Goal: Information Seeking & Learning: Learn about a topic

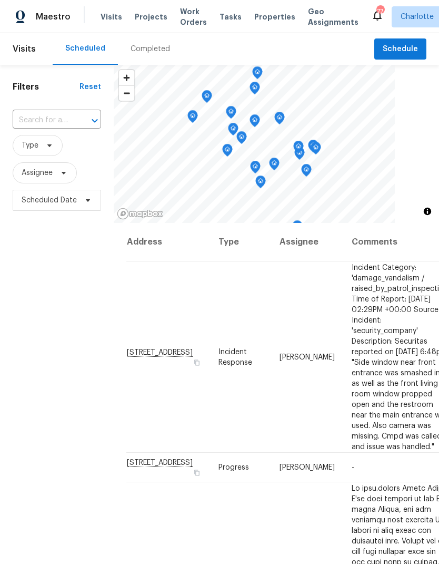
click at [191, 20] on span "Work Orders" at bounding box center [193, 16] width 27 height 21
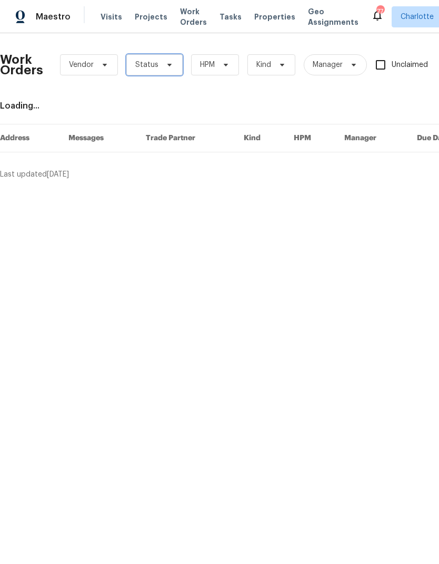
click at [170, 61] on icon at bounding box center [169, 65] width 8 height 8
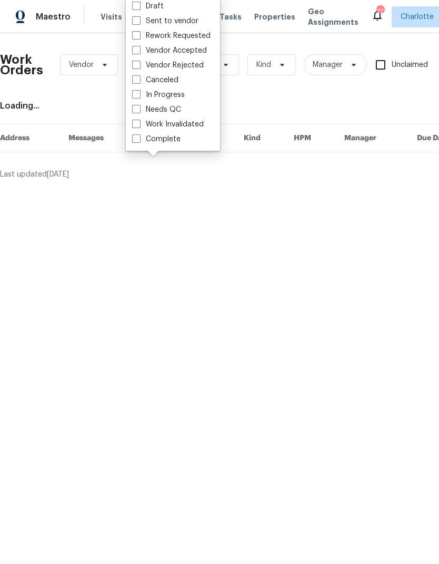
click at [173, 113] on label "Needs QC" at bounding box center [156, 109] width 49 height 11
click at [139, 111] on input "Needs QC" at bounding box center [135, 107] width 7 height 7
checkbox input "true"
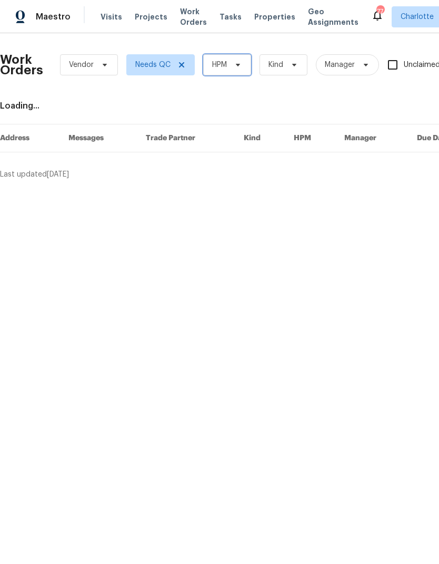
click at [226, 73] on span "HPM" at bounding box center [227, 64] width 48 height 21
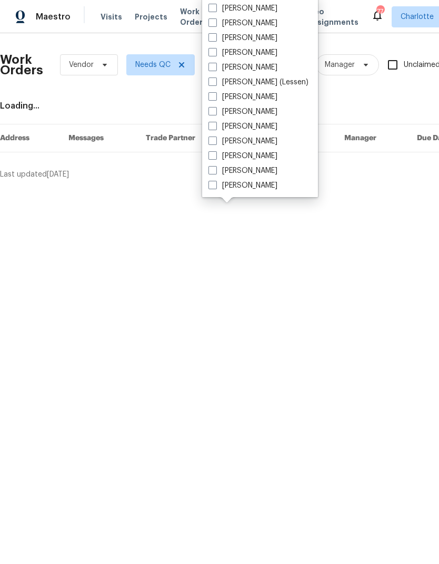
scroll to position [131, 0]
click at [252, 189] on label "[PERSON_NAME]" at bounding box center [243, 185] width 69 height 11
click at [216, 187] on input "[PERSON_NAME]" at bounding box center [212, 183] width 7 height 7
checkbox input "true"
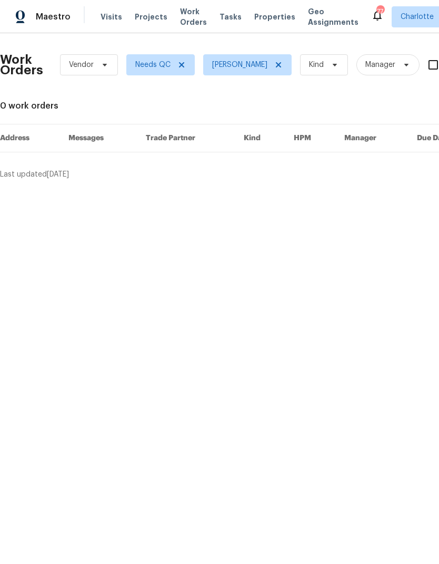
click at [47, 33] on div "Maestro Visits Projects Work Orders Tasks Properties Geo Assignments 77 [PERSON…" at bounding box center [219, 16] width 439 height 33
click at [61, 26] on div "Maestro" at bounding box center [35, 16] width 71 height 21
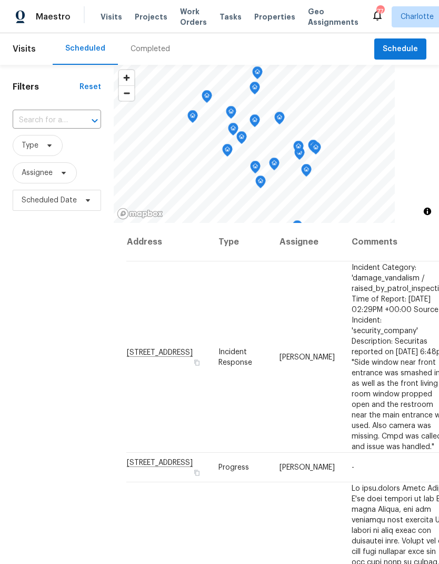
click at [184, 14] on span "Work Orders" at bounding box center [193, 16] width 27 height 21
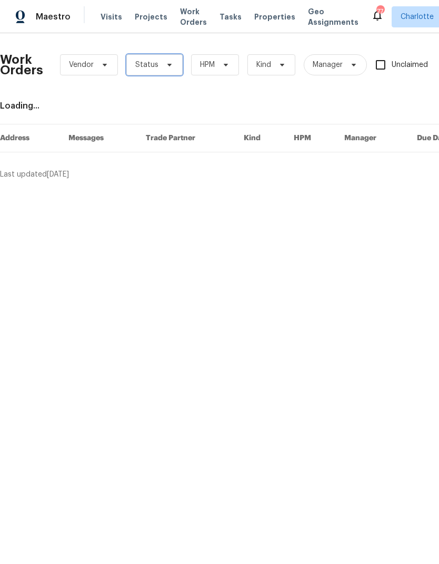
click at [164, 57] on span "Status" at bounding box center [154, 64] width 56 height 21
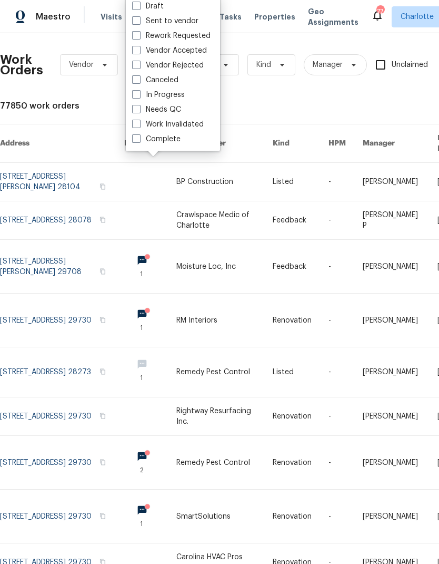
click at [180, 110] on label "Needs QC" at bounding box center [156, 109] width 49 height 11
click at [139, 110] on input "Needs QC" at bounding box center [135, 107] width 7 height 7
checkbox input "true"
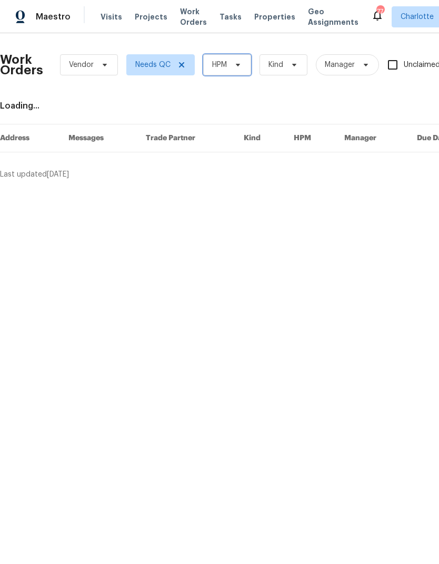
click at [237, 74] on span "HPM" at bounding box center [227, 64] width 48 height 21
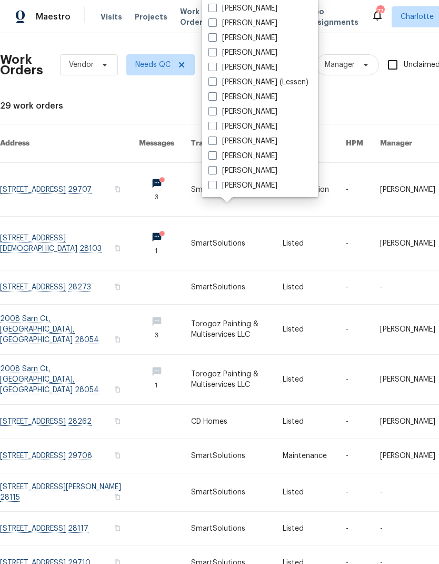
scroll to position [131, 0]
click at [258, 190] on label "[PERSON_NAME]" at bounding box center [243, 185] width 69 height 11
click at [216, 187] on input "[PERSON_NAME]" at bounding box center [212, 183] width 7 height 7
checkbox input "true"
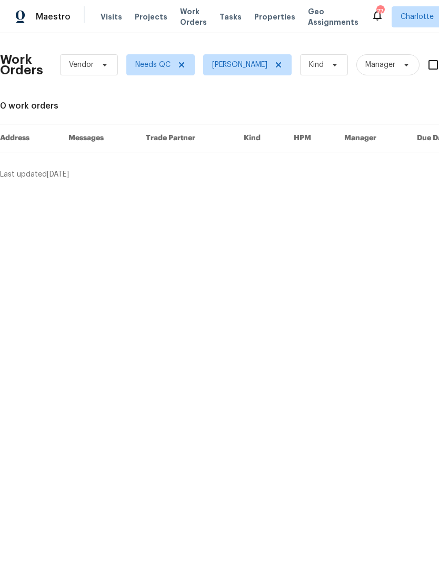
click at [54, 18] on span "Maestro" at bounding box center [53, 17] width 35 height 11
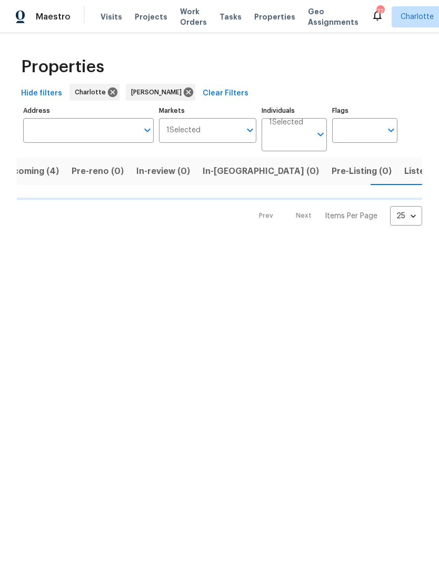
scroll to position [0, 22]
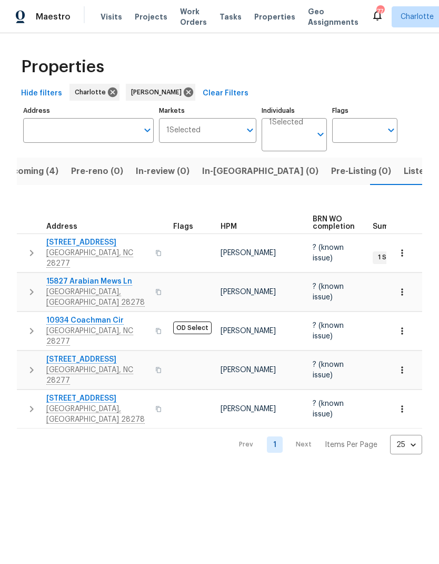
click at [229, 168] on span "In-reno (0)" at bounding box center [260, 171] width 116 height 15
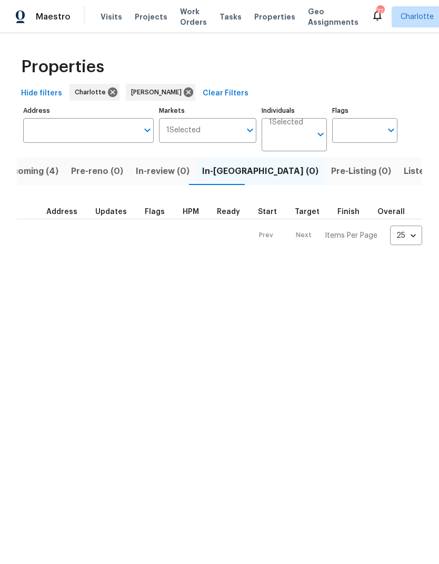
click at [404, 178] on span "Listed (27)" at bounding box center [426, 171] width 45 height 15
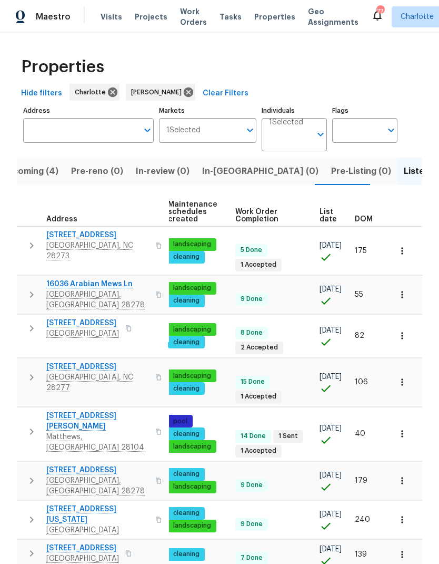
scroll to position [0, 153]
click at [370, 220] on span "DOM" at bounding box center [364, 219] width 18 height 7
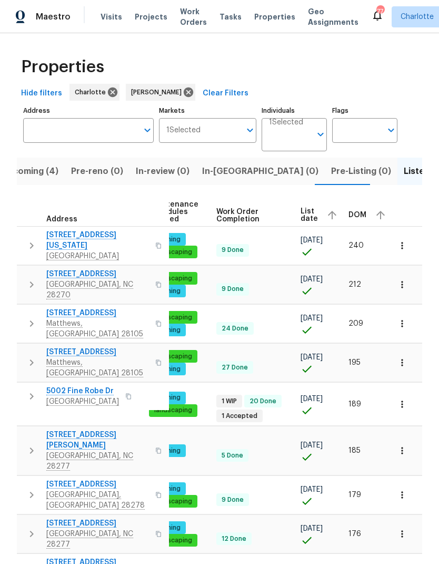
scroll to position [0, 172]
click at [397, 89] on div "Hide filters Charlotte Ryan Craven Clear Filters" at bounding box center [220, 93] width 406 height 19
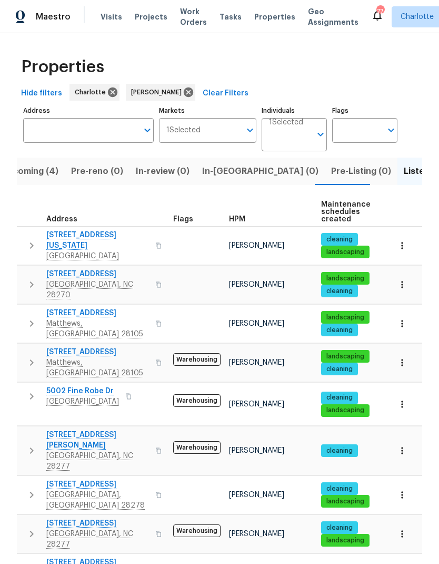
scroll to position [0, 0]
click at [386, 82] on div "Properties" at bounding box center [220, 67] width 406 height 34
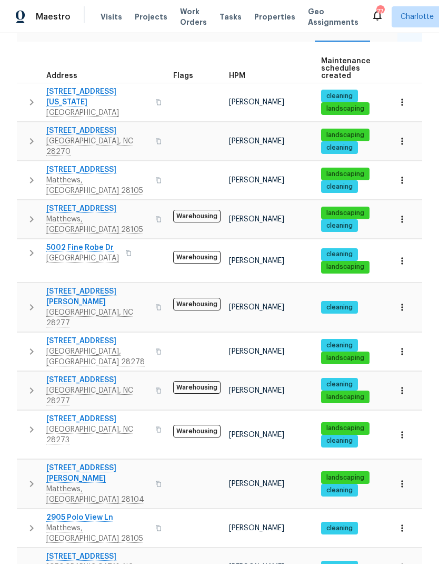
scroll to position [145, 0]
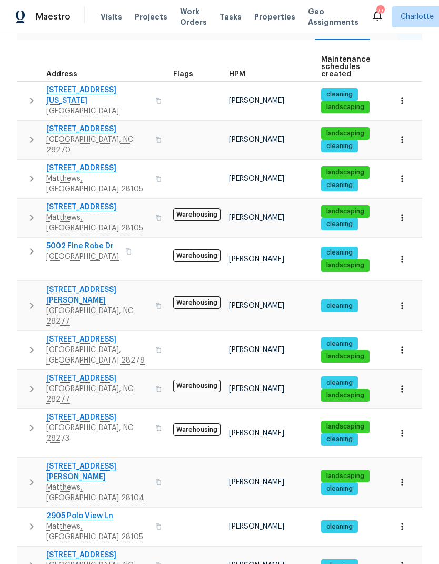
click at [31, 175] on icon "button" at bounding box center [32, 178] width 4 height 6
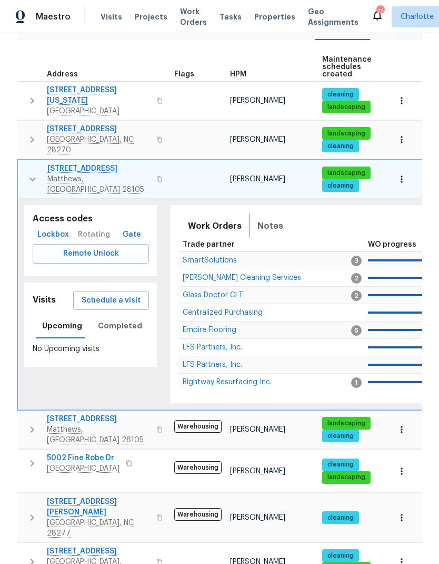
click at [267, 219] on span "Notes" at bounding box center [271, 226] width 26 height 15
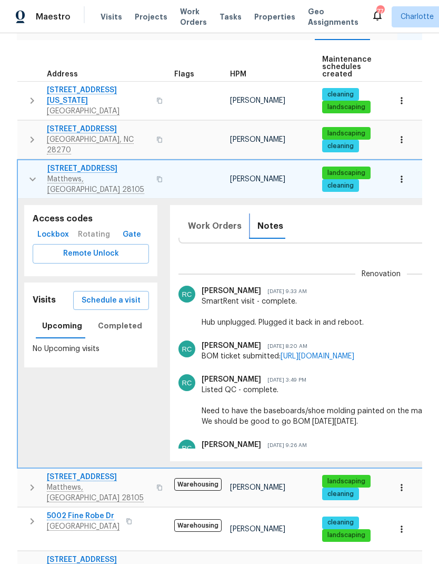
scroll to position [0, 0]
click at [24, 163] on button "button" at bounding box center [32, 179] width 21 height 32
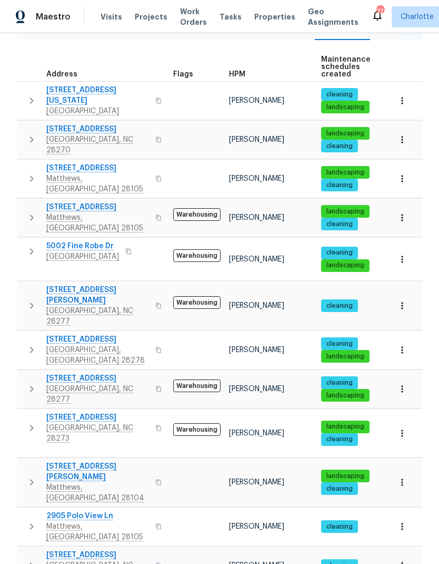
click at [23, 202] on button "button" at bounding box center [31, 218] width 21 height 32
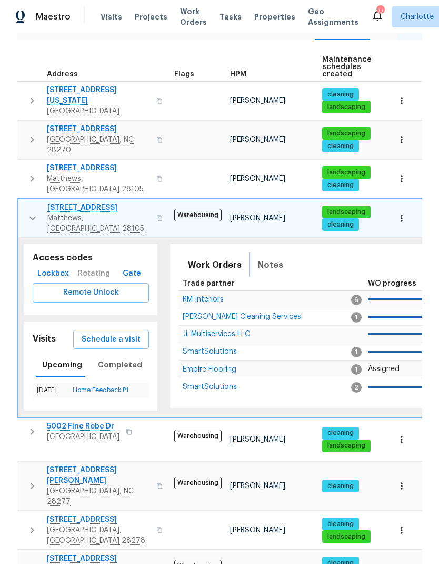
click at [276, 258] on span "Notes" at bounding box center [271, 265] width 26 height 15
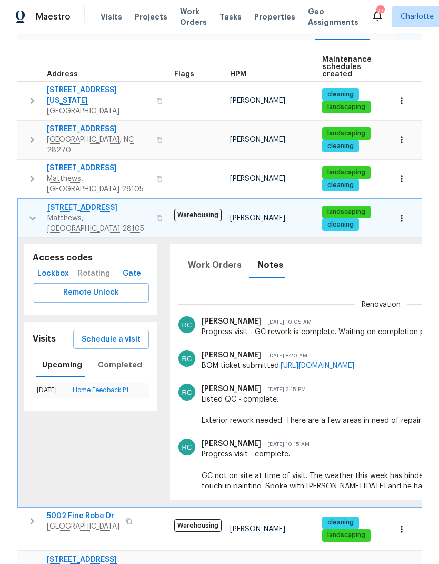
click at [23, 202] on button "button" at bounding box center [32, 218] width 21 height 32
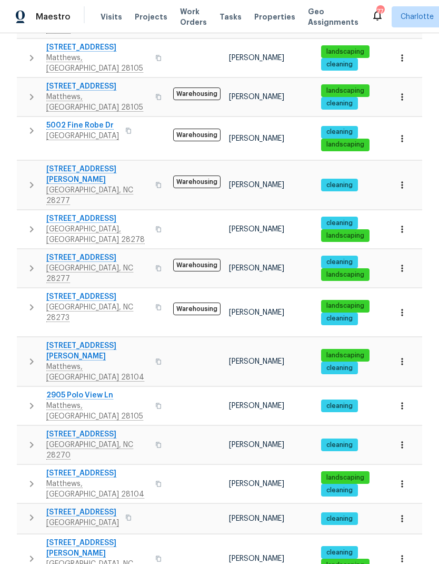
scroll to position [266, 0]
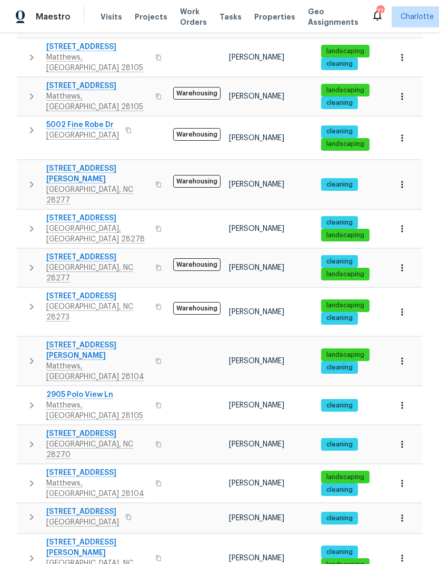
click at [28, 399] on icon "button" at bounding box center [31, 405] width 13 height 13
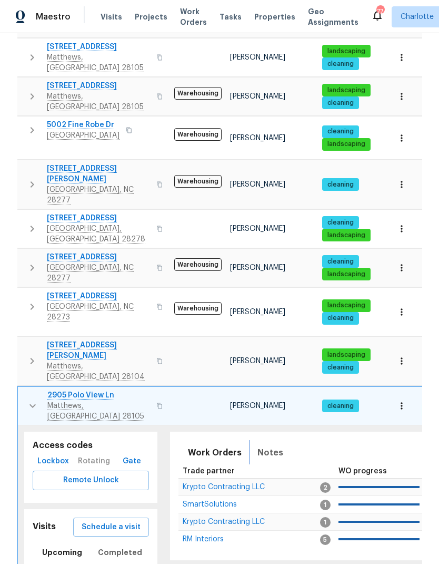
click at [271, 440] on button "Notes" at bounding box center [270, 452] width 38 height 25
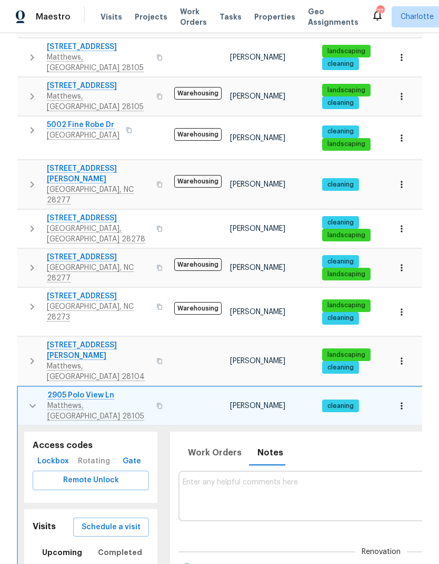
click at [24, 390] on button "button" at bounding box center [32, 406] width 21 height 32
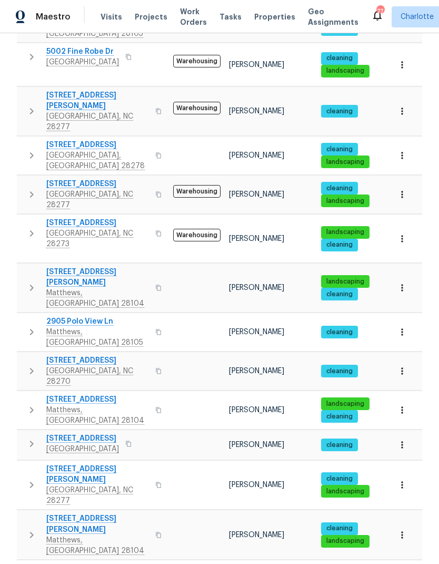
scroll to position [341, 0]
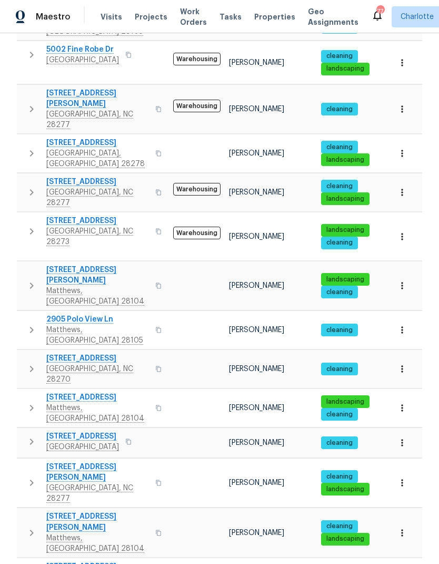
click at [25, 363] on icon "button" at bounding box center [31, 369] width 13 height 13
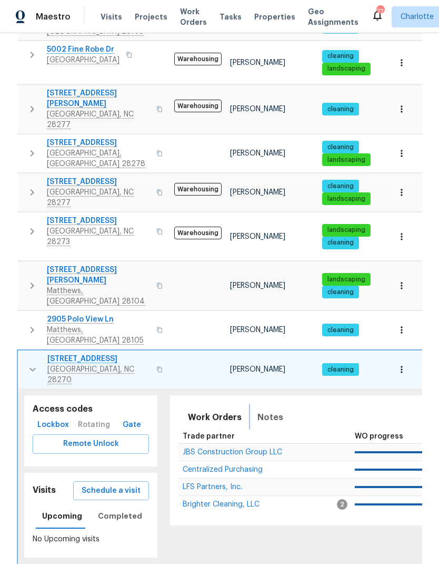
click at [273, 410] on span "Notes" at bounding box center [271, 417] width 26 height 15
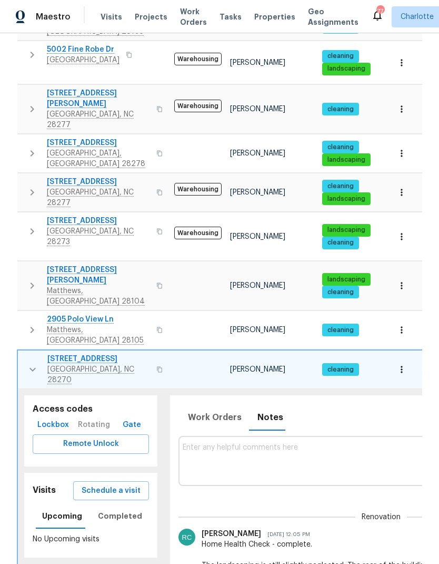
click at [24, 354] on button "button" at bounding box center [32, 370] width 21 height 32
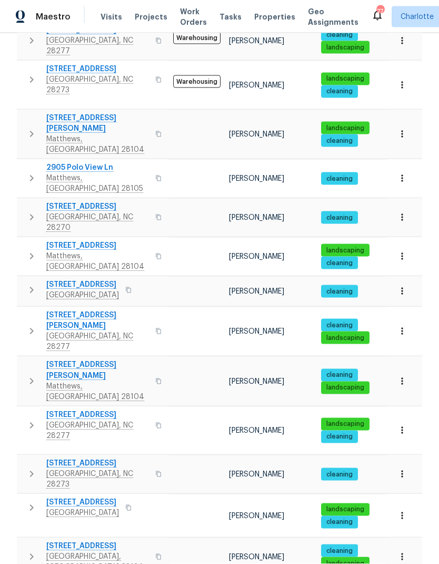
scroll to position [42, 0]
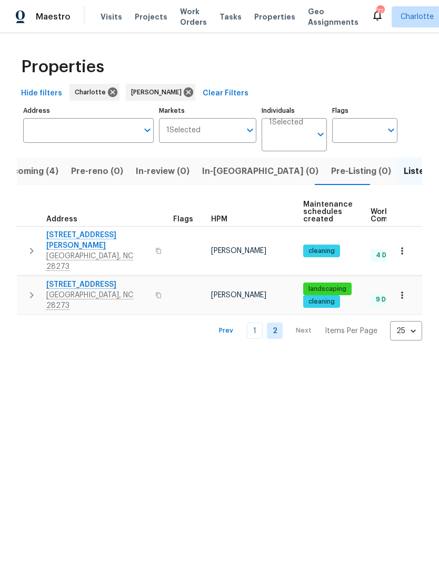
click at [259, 322] on link "1" at bounding box center [255, 330] width 16 height 16
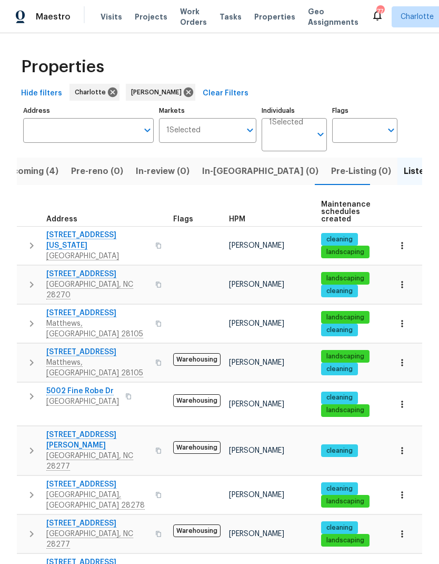
click at [236, 169] on span "In-reno (0)" at bounding box center [260, 171] width 116 height 15
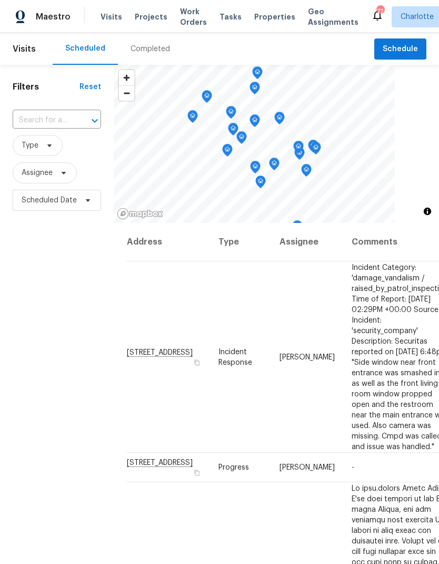
click at [148, 17] on span "Projects" at bounding box center [151, 17] width 33 height 11
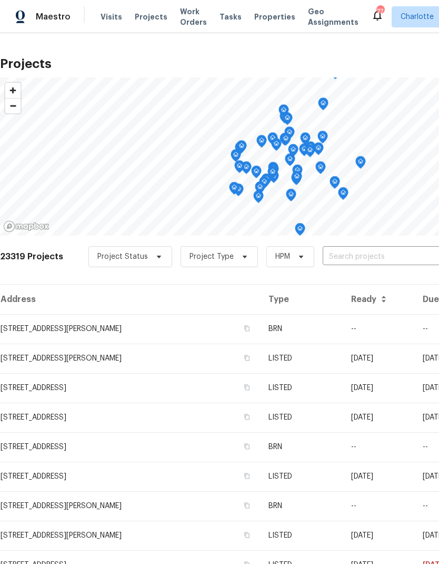
click at [352, 258] on input "text" at bounding box center [383, 257] width 121 height 16
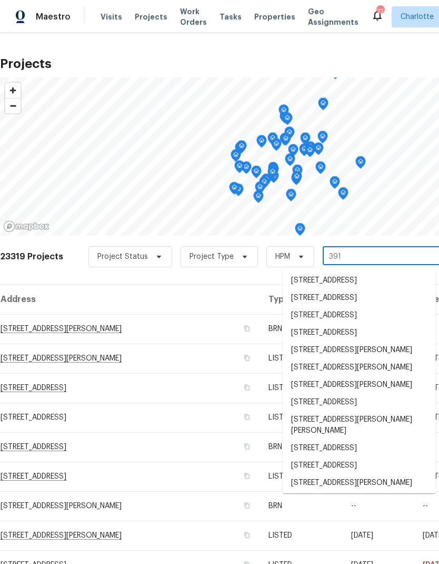
type input "3915"
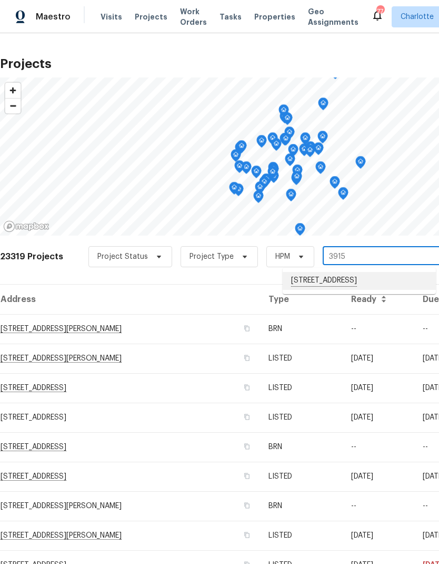
click at [374, 283] on li "[STREET_ADDRESS]" at bounding box center [359, 281] width 153 height 18
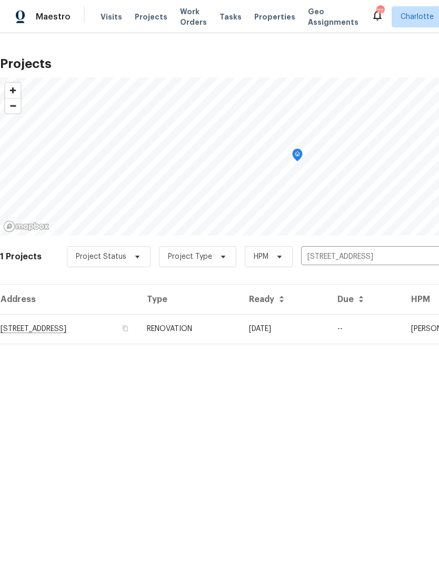
click at [56, 331] on td "[STREET_ADDRESS]" at bounding box center [69, 329] width 139 height 30
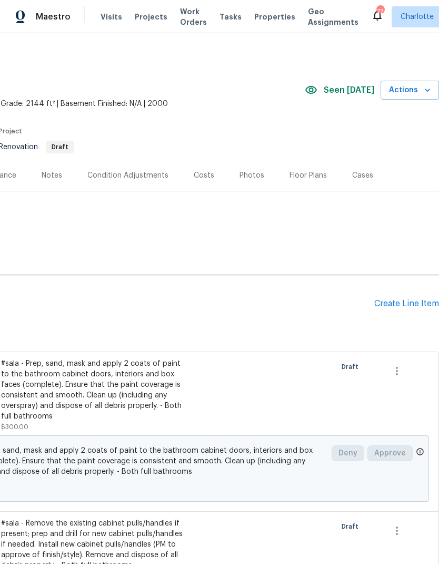
scroll to position [0, 156]
click at [207, 170] on div "Costs" at bounding box center [204, 175] width 21 height 11
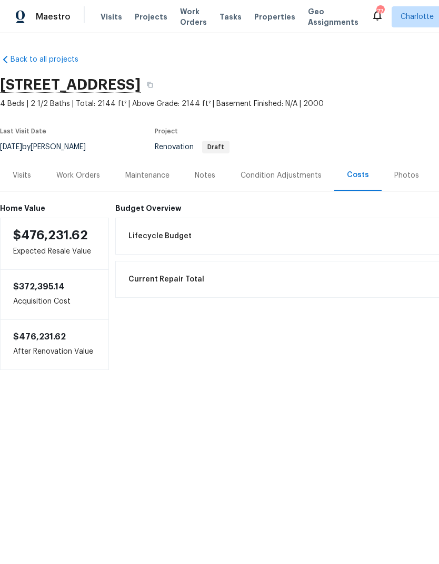
click at [304, 170] on div "Condition Adjustments" at bounding box center [281, 175] width 81 height 11
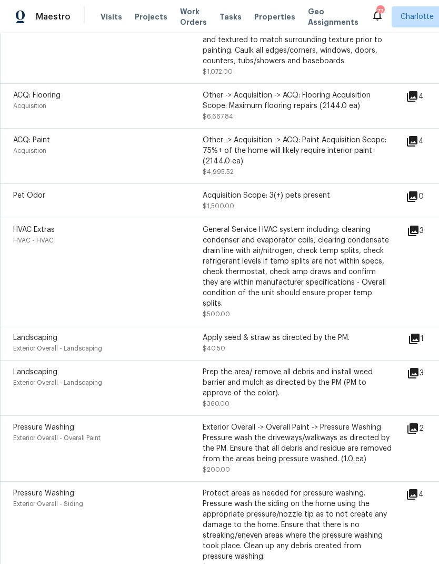
click at [420, 334] on icon at bounding box center [414, 339] width 11 height 11
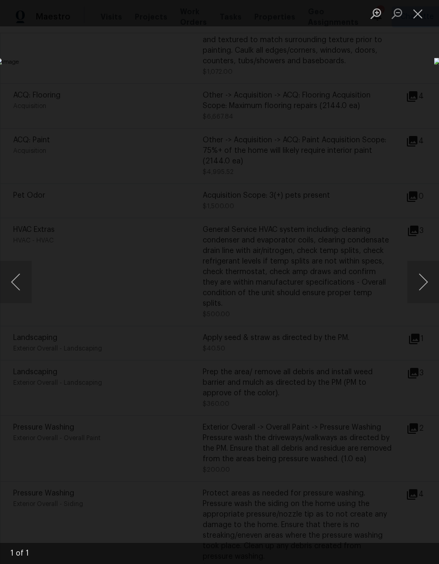
click at [417, 17] on button "Close lightbox" at bounding box center [418, 13] width 21 height 18
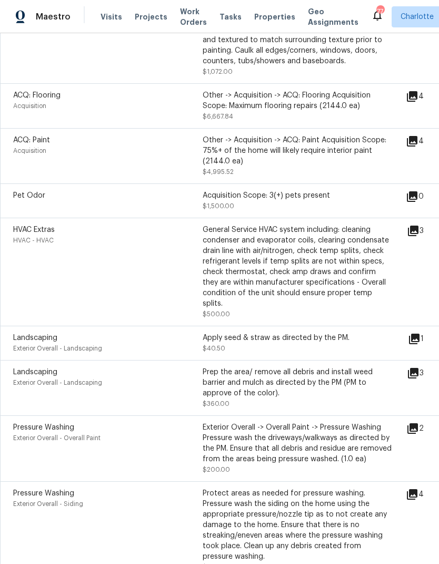
click at [416, 236] on icon at bounding box center [413, 231] width 11 height 11
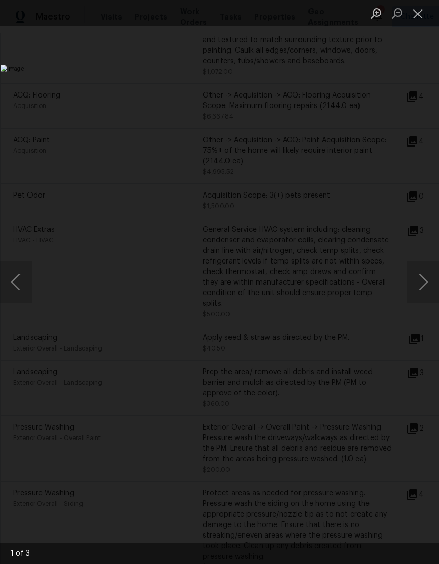
click at [414, 283] on button "Next image" at bounding box center [424, 282] width 32 height 42
click at [412, 285] on button "Next image" at bounding box center [424, 282] width 32 height 42
click at [414, 283] on button "Next image" at bounding box center [424, 282] width 32 height 42
click at [413, 286] on button "Next image" at bounding box center [424, 282] width 32 height 42
click at [413, 285] on button "Next image" at bounding box center [424, 282] width 32 height 42
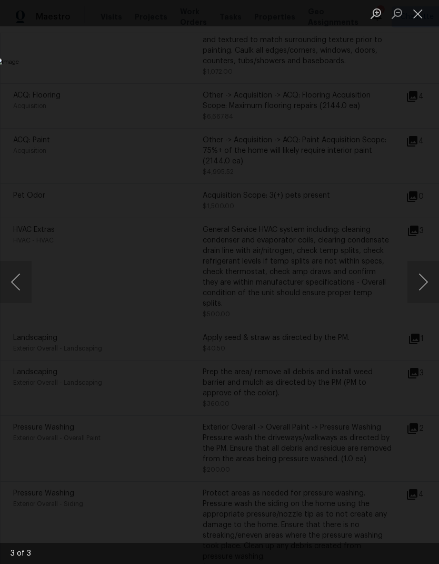
click at [413, 20] on button "Close lightbox" at bounding box center [418, 13] width 21 height 18
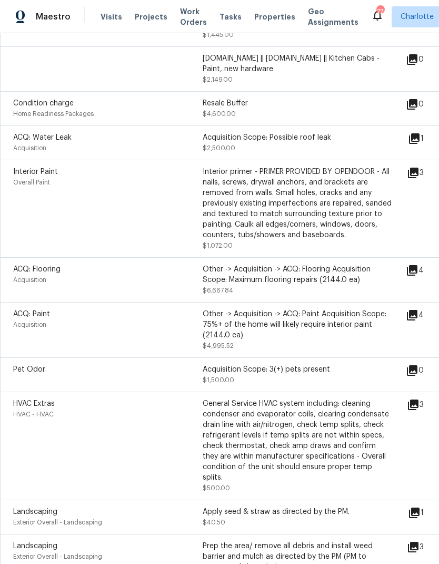
scroll to position [265, 0]
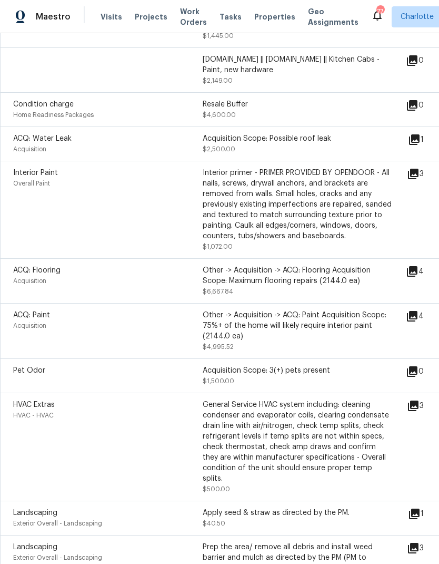
click at [418, 277] on icon at bounding box center [412, 271] width 11 height 11
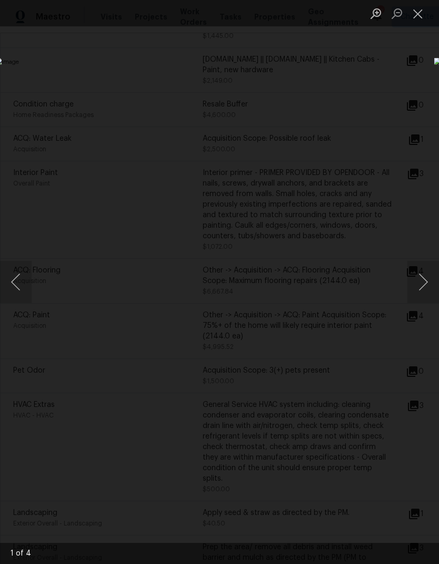
click at [422, 286] on button "Next image" at bounding box center [424, 282] width 32 height 42
click at [422, 288] on button "Next image" at bounding box center [424, 282] width 32 height 42
click at [422, 287] on button "Next image" at bounding box center [424, 282] width 32 height 42
click at [423, 286] on button "Next image" at bounding box center [424, 282] width 32 height 42
click at [424, 285] on button "Next image" at bounding box center [424, 282] width 32 height 42
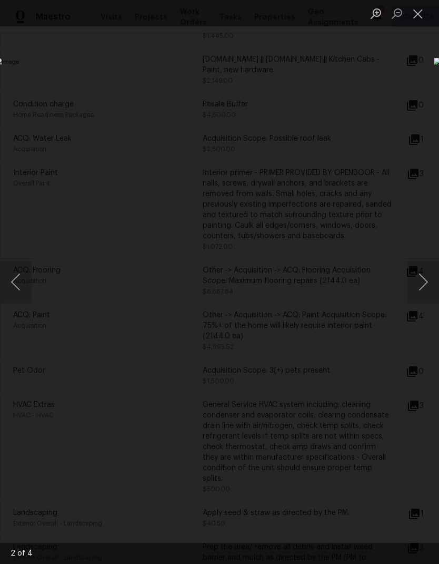
click at [424, 286] on button "Next image" at bounding box center [424, 282] width 32 height 42
click at [423, 286] on button "Next image" at bounding box center [424, 282] width 32 height 42
click at [422, 288] on button "Next image" at bounding box center [424, 282] width 32 height 42
click at [423, 287] on button "Next image" at bounding box center [424, 282] width 32 height 42
click at [423, 288] on button "Next image" at bounding box center [424, 282] width 32 height 42
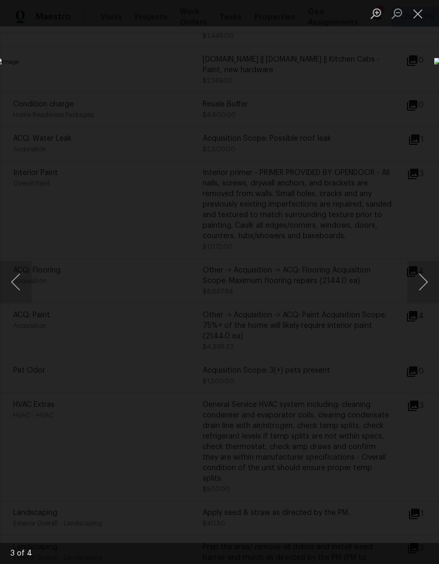
click at [419, 16] on button "Close lightbox" at bounding box center [418, 13] width 21 height 18
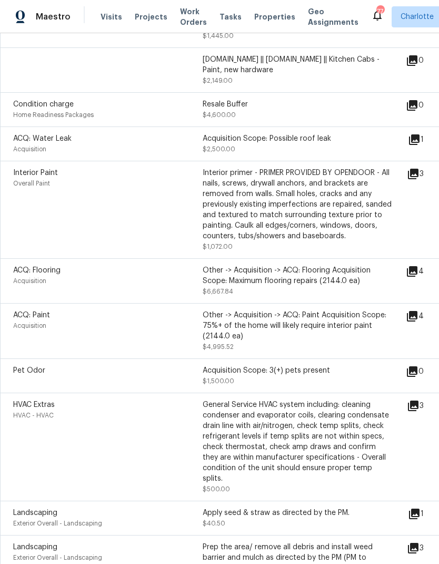
click at [393, 296] on div "ACQ: Flooring Acquisition Other -> Acquisition -> ACQ: Flooring Acquisition Sco…" at bounding box center [209, 281] width 393 height 32
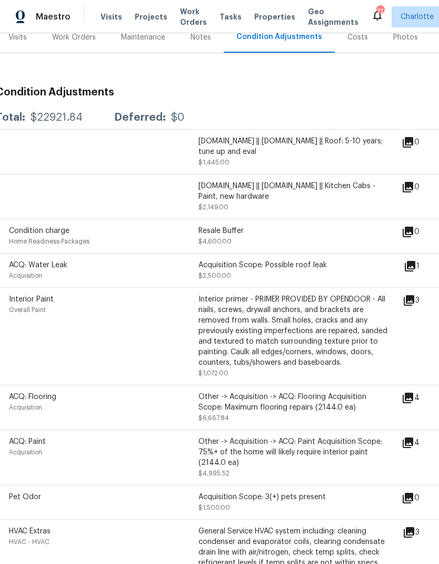
scroll to position [141, 4]
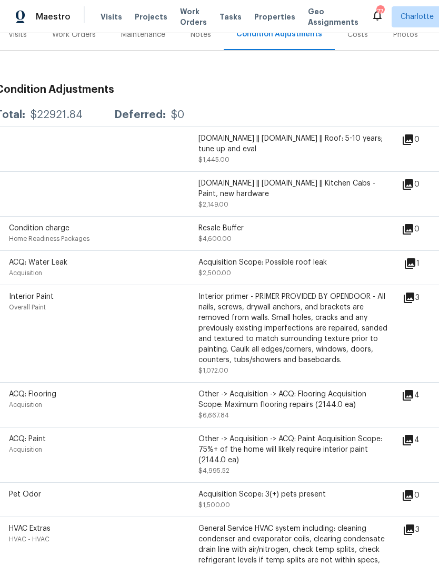
click at [417, 263] on icon at bounding box center [410, 263] width 13 height 13
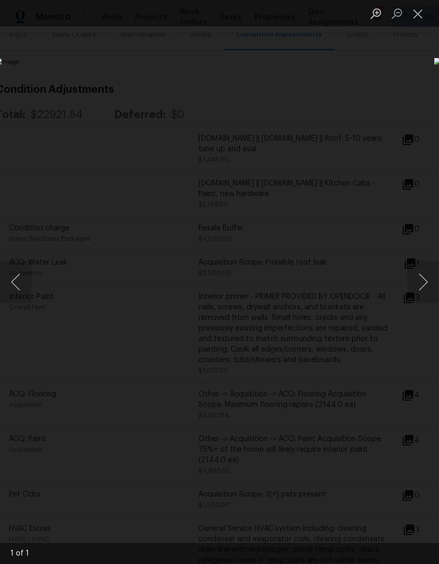
click at [417, 17] on button "Close lightbox" at bounding box center [418, 13] width 21 height 18
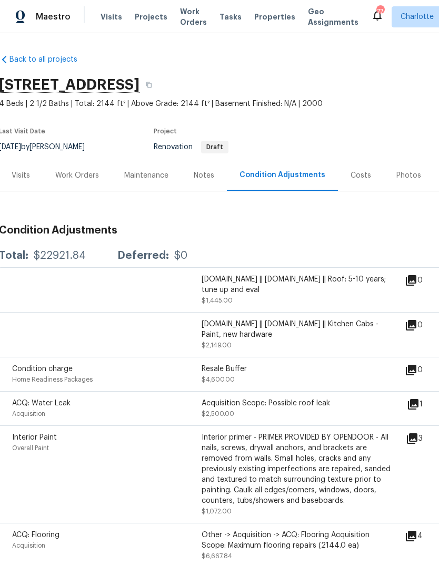
scroll to position [0, 1]
click at [35, 3] on div "Maestro Visits Projects Work Orders Tasks Properties Geo Assignments 77 Charlot…" at bounding box center [219, 16] width 439 height 33
click at [31, 12] on div "Maestro" at bounding box center [35, 16] width 71 height 21
